Goal: Navigation & Orientation: Find specific page/section

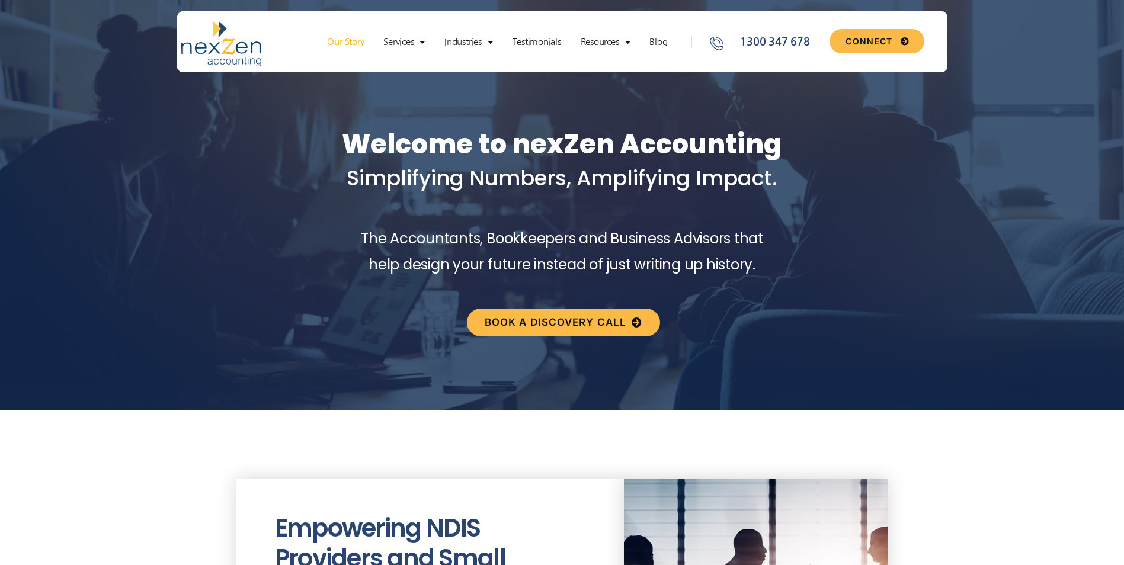
click at [352, 40] on link "Our Story" at bounding box center [345, 42] width 49 height 12
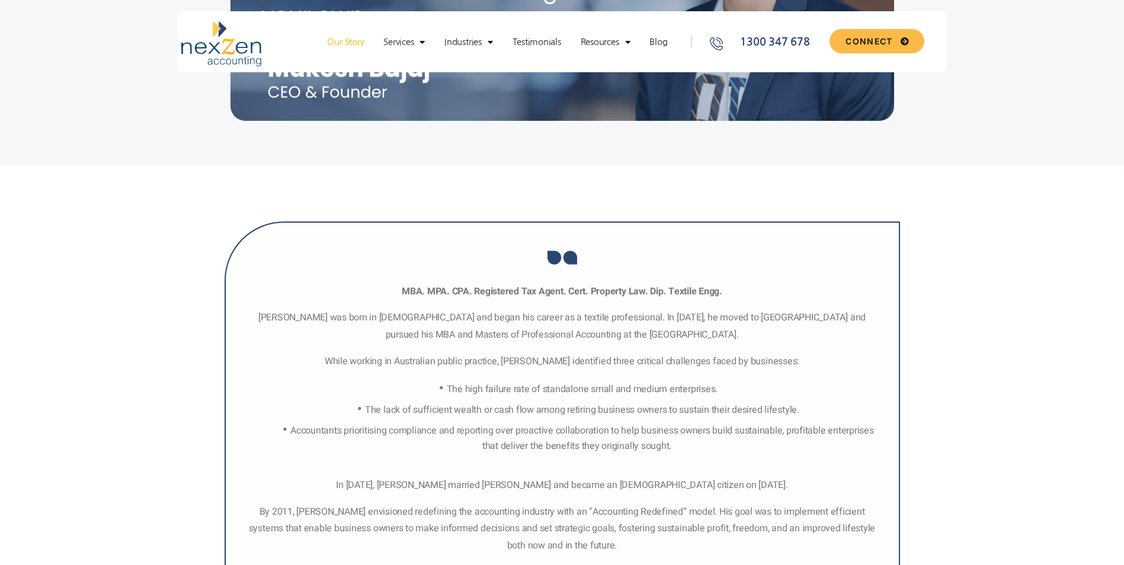
scroll to position [889, 0]
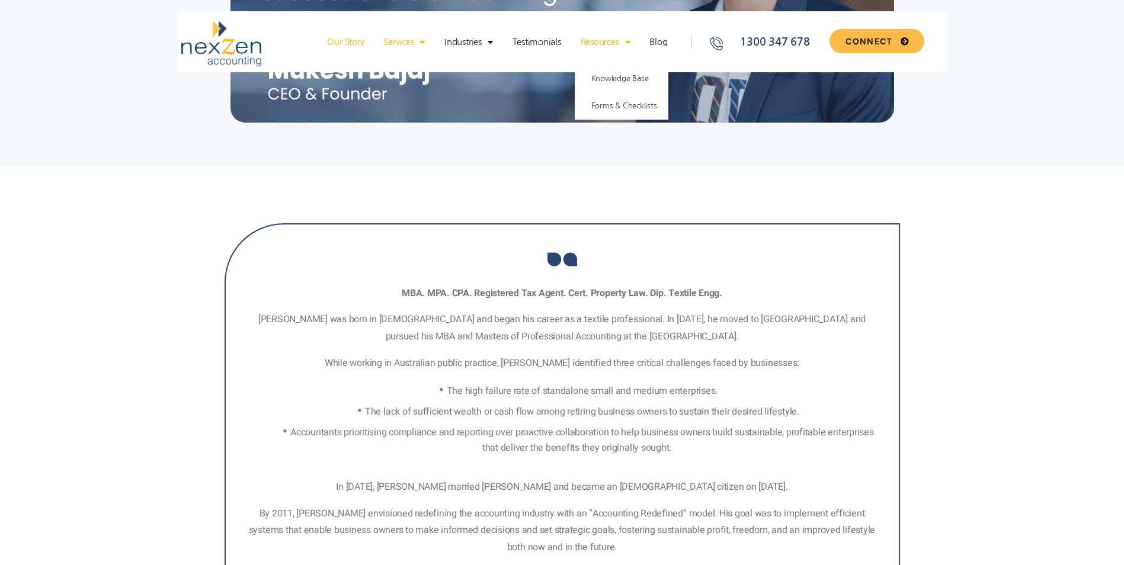
click at [412, 41] on link "Services" at bounding box center [403, 42] width 53 height 12
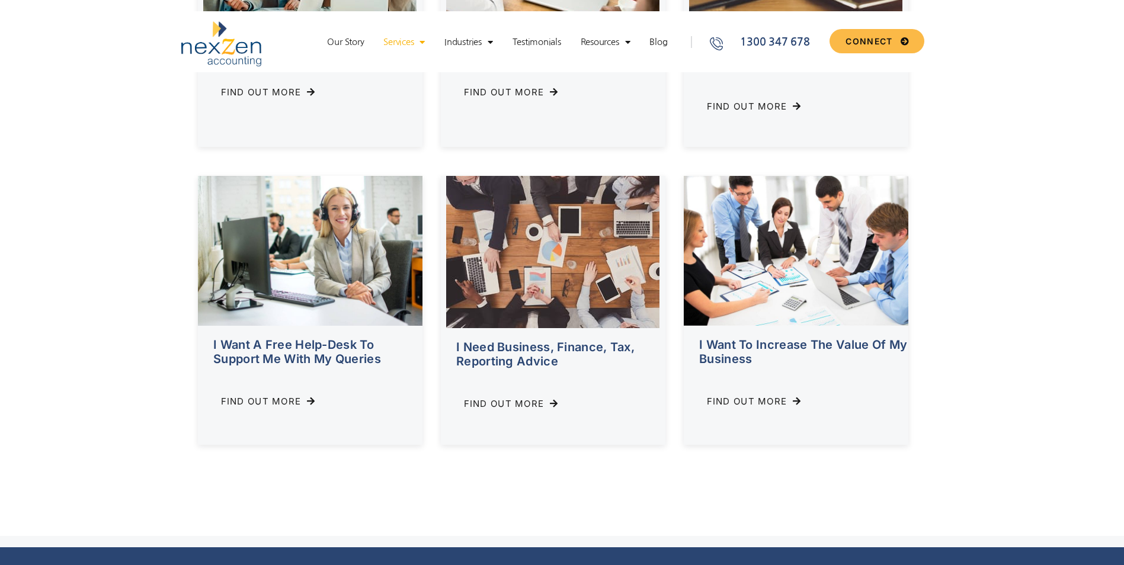
scroll to position [592, 0]
